Goal: Navigation & Orientation: Find specific page/section

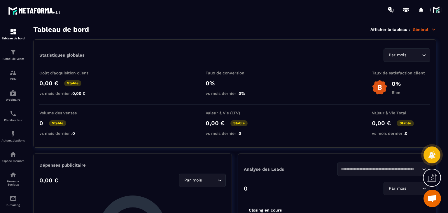
click at [438, 5] on span at bounding box center [437, 10] width 12 height 12
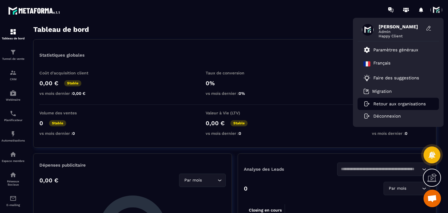
click at [387, 102] on p "Retour aux organisations" at bounding box center [400, 103] width 53 height 5
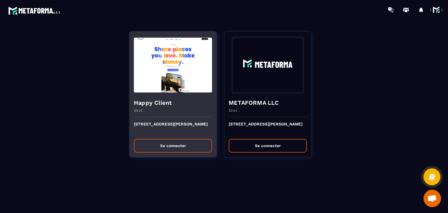
click at [157, 144] on button "Se connecter" at bounding box center [173, 146] width 78 height 14
